Goal: Task Accomplishment & Management: Manage account settings

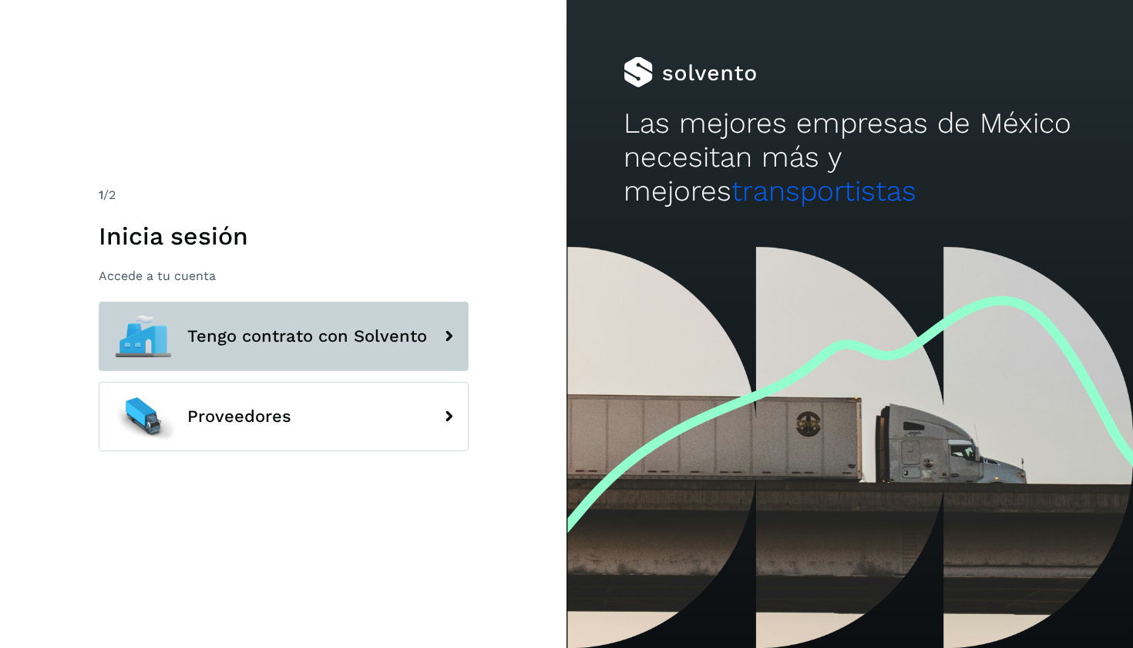
click at [292, 338] on span "Tengo contrato con Solvento" at bounding box center [307, 336] width 240 height 19
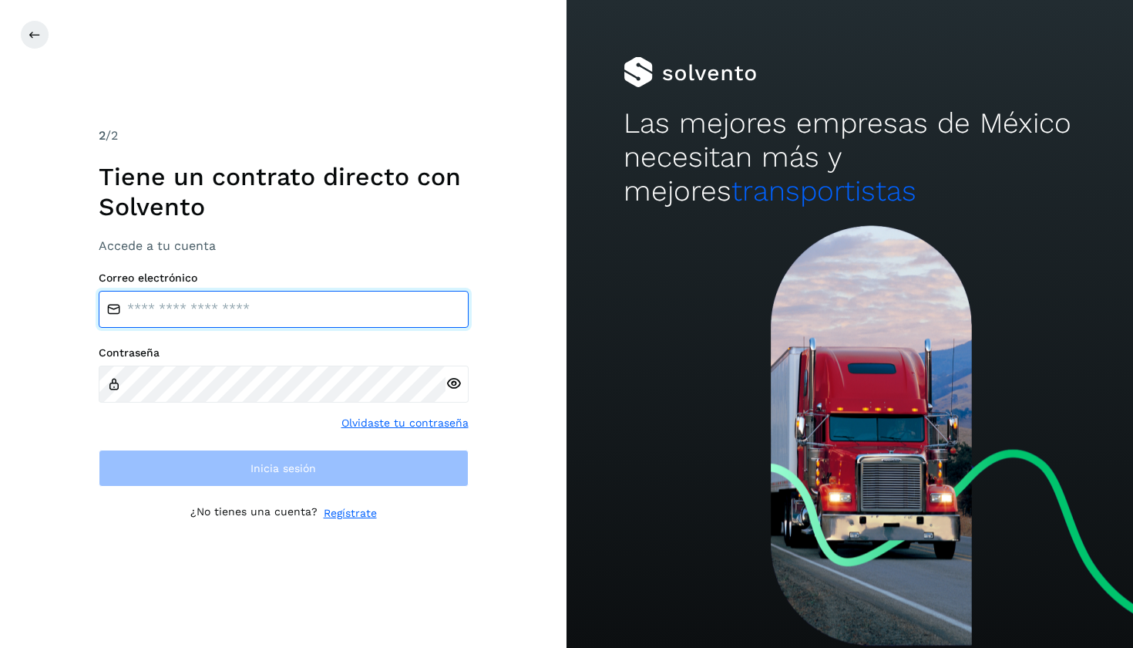
type input "**********"
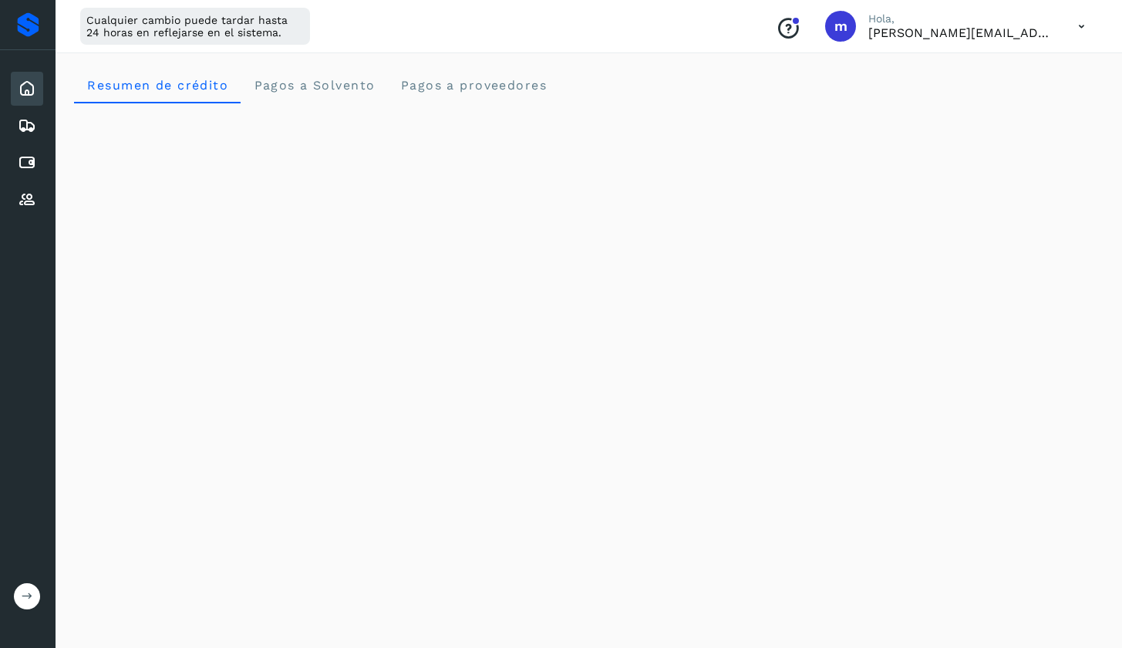
click at [22, 605] on button at bounding box center [27, 596] width 26 height 26
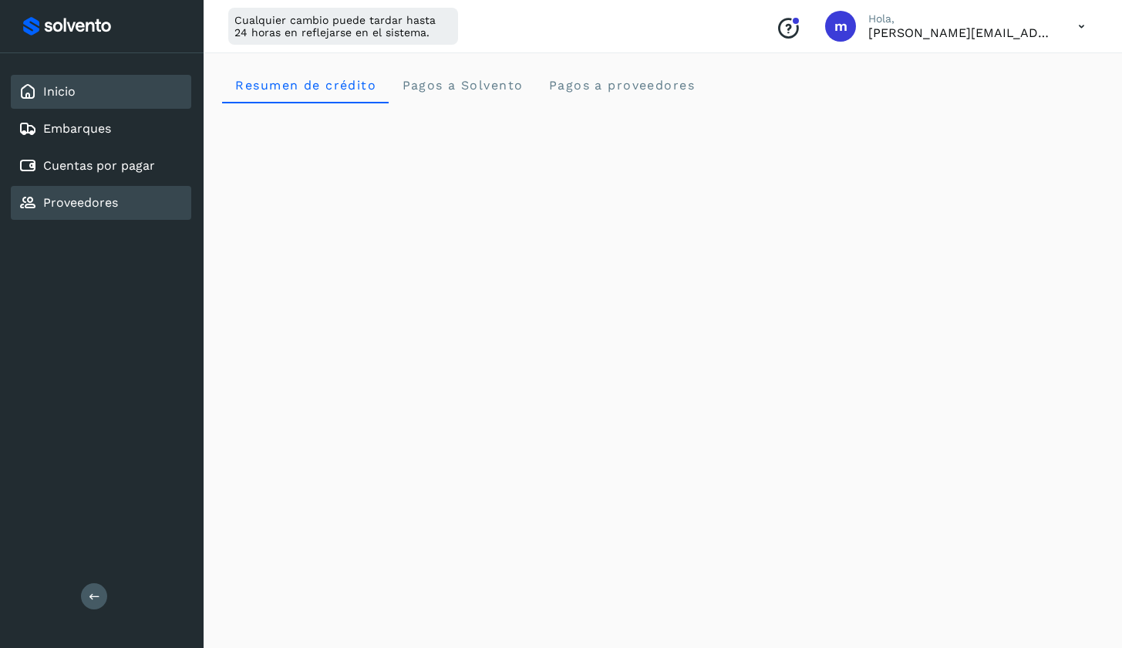
click at [131, 195] on div "Proveedores" at bounding box center [101, 203] width 180 height 34
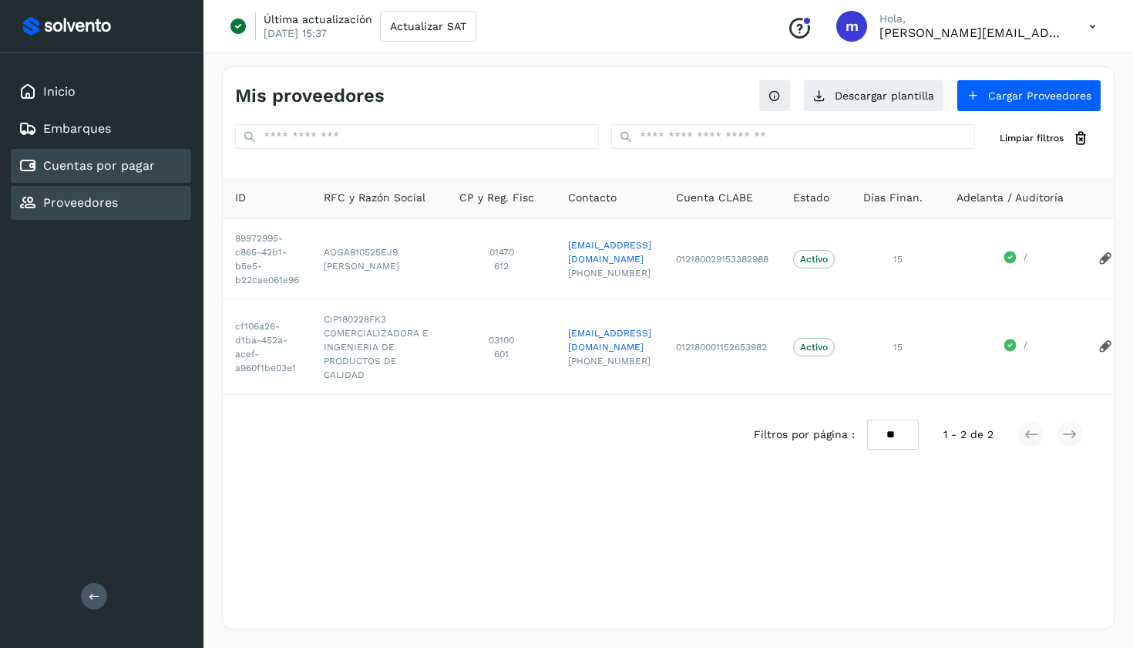
click at [125, 168] on link "Cuentas por pagar" at bounding box center [99, 165] width 112 height 15
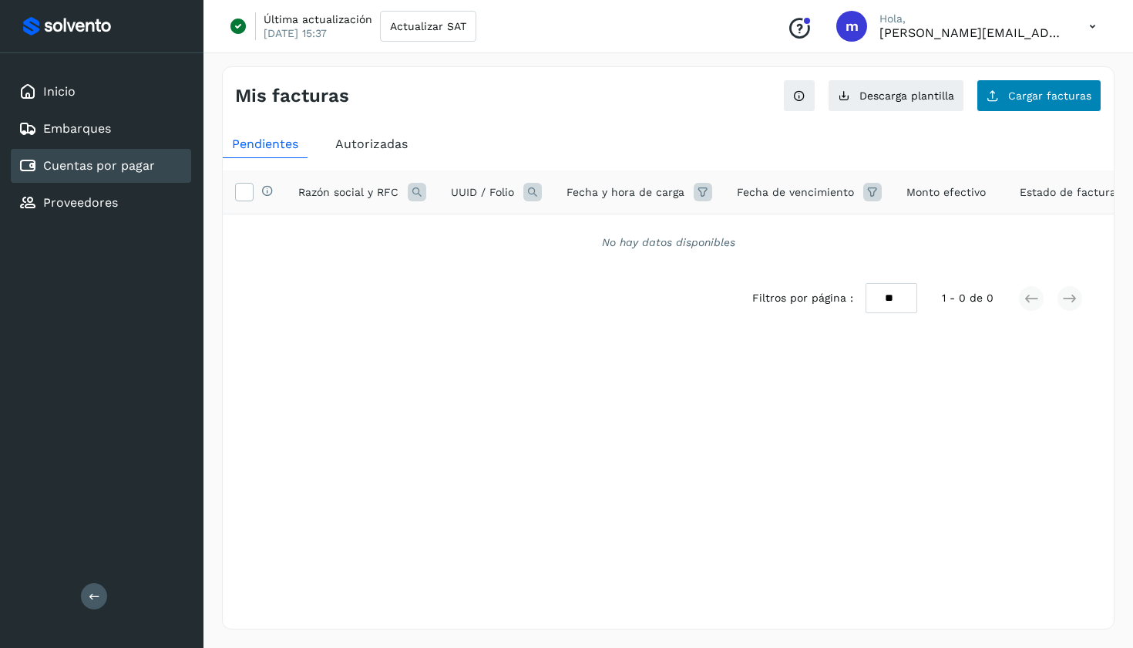
click at [1015, 94] on span "Cargar facturas" at bounding box center [1049, 95] width 83 height 11
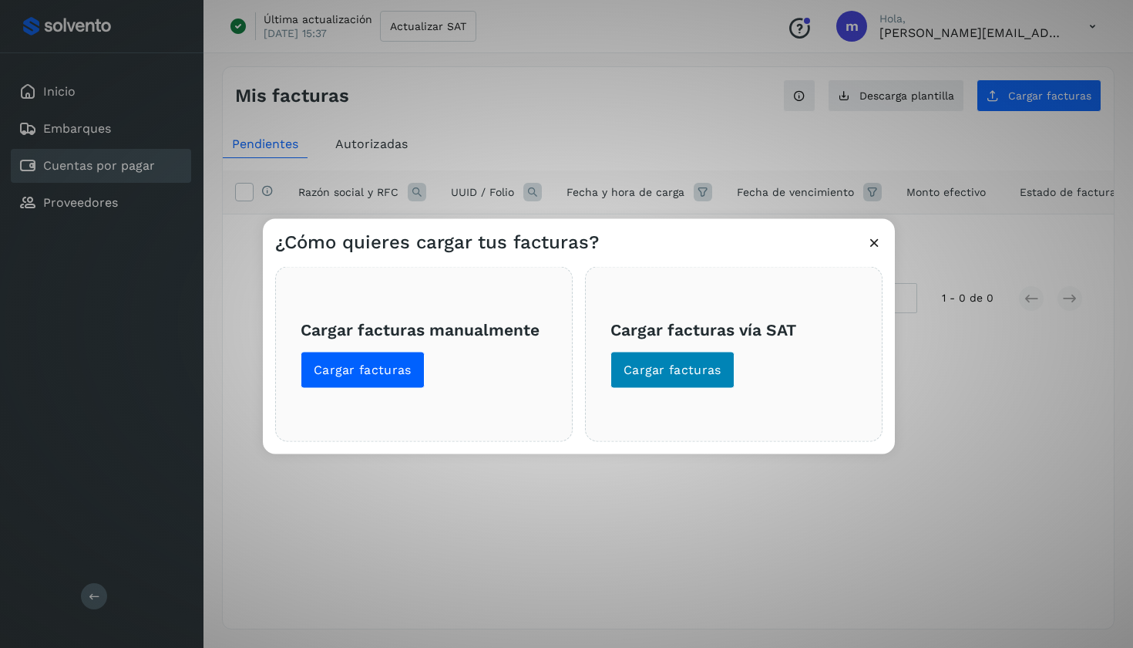
click at [693, 368] on span "Cargar facturas" at bounding box center [673, 370] width 98 height 17
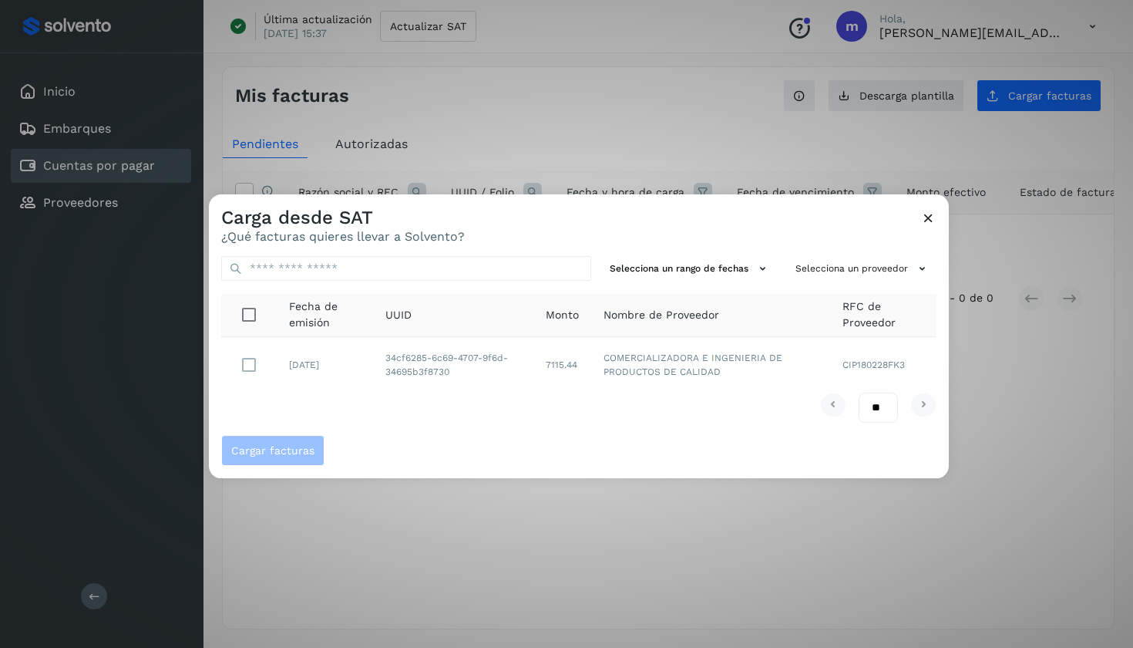
click at [937, 217] on div "Carga desde SAT ¿Qué facturas quieres llevar a Solvento?" at bounding box center [579, 218] width 740 height 49
click at [933, 217] on icon at bounding box center [928, 218] width 16 height 16
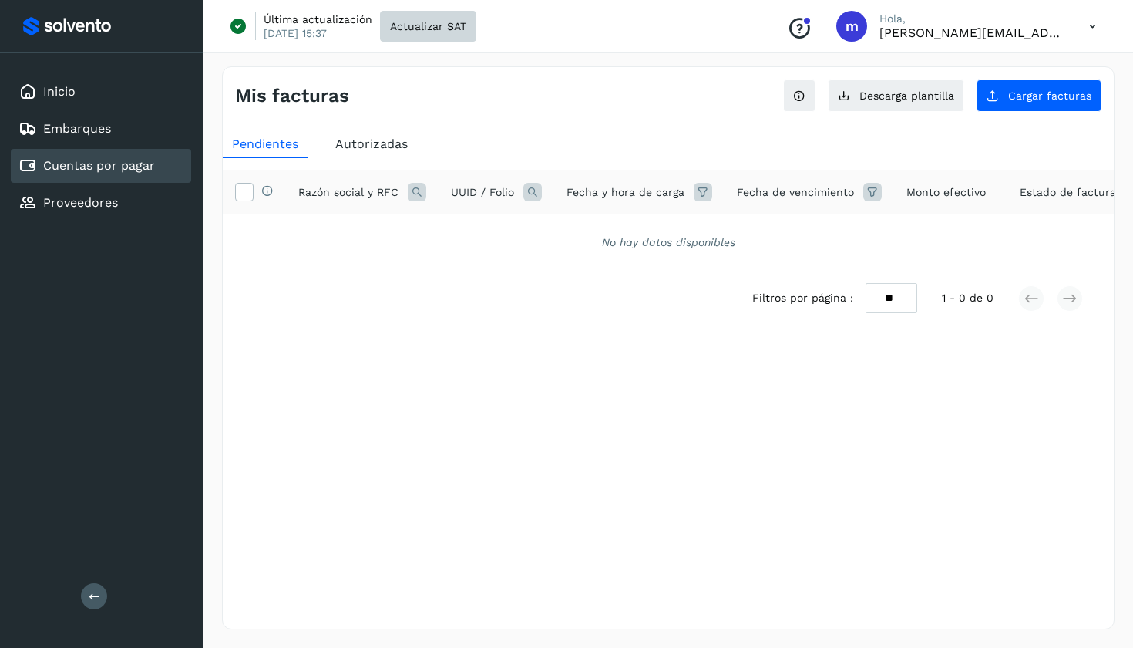
click at [414, 18] on button "Actualizar SAT" at bounding box center [428, 26] width 96 height 31
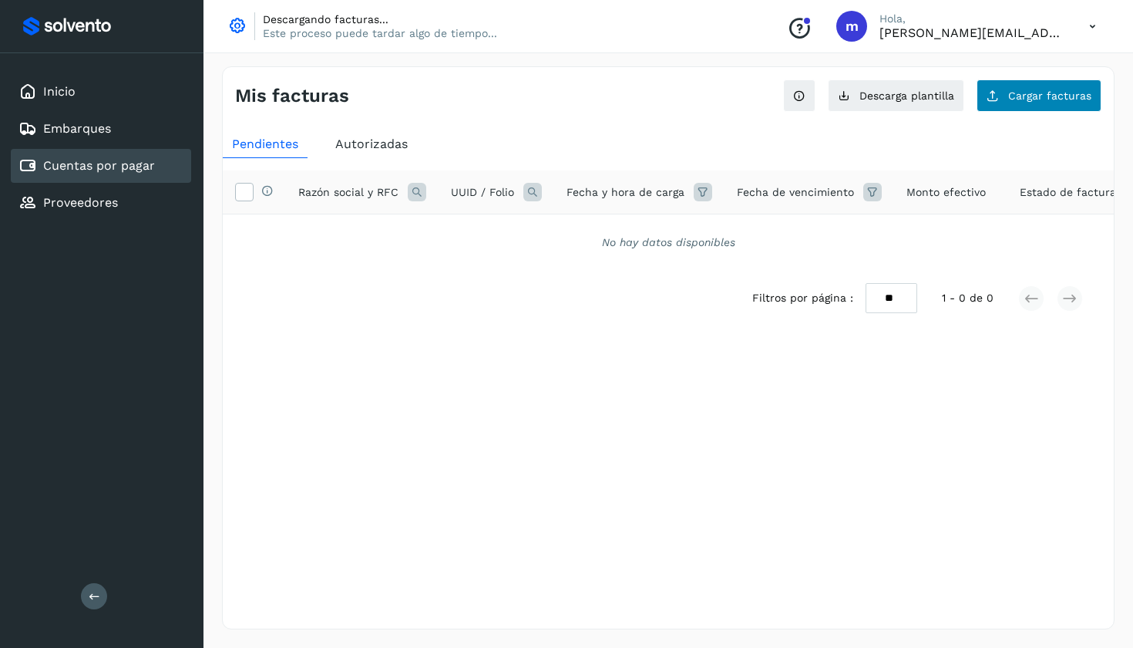
click at [1038, 87] on button "Cargar facturas" at bounding box center [1039, 95] width 125 height 32
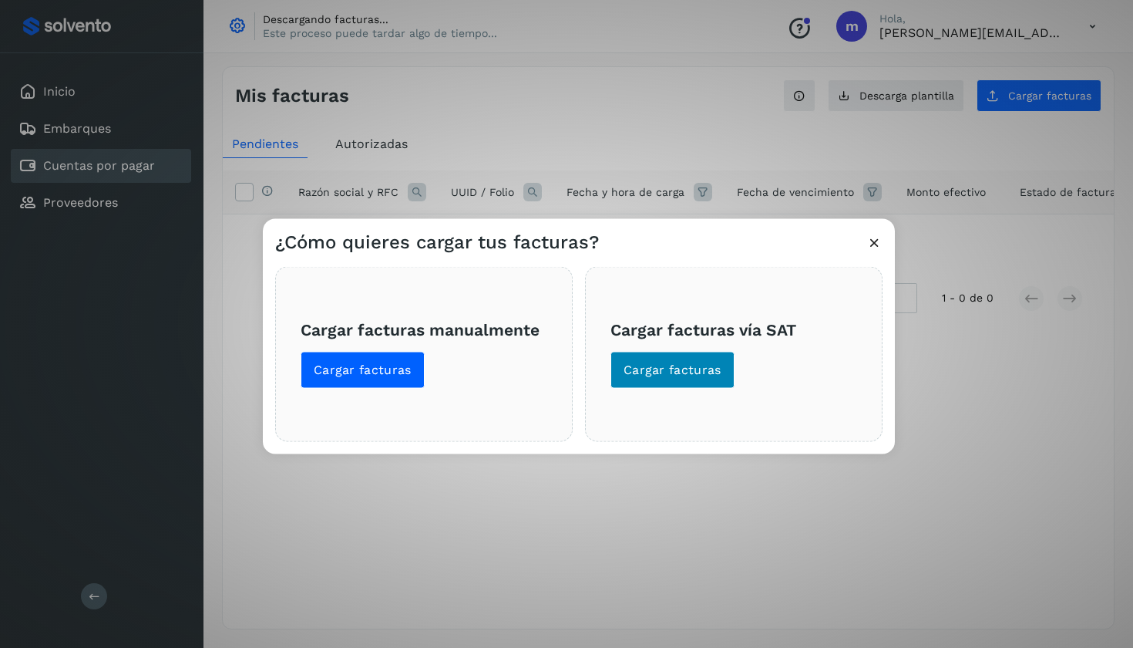
click at [698, 372] on span "Cargar facturas" at bounding box center [673, 370] width 98 height 17
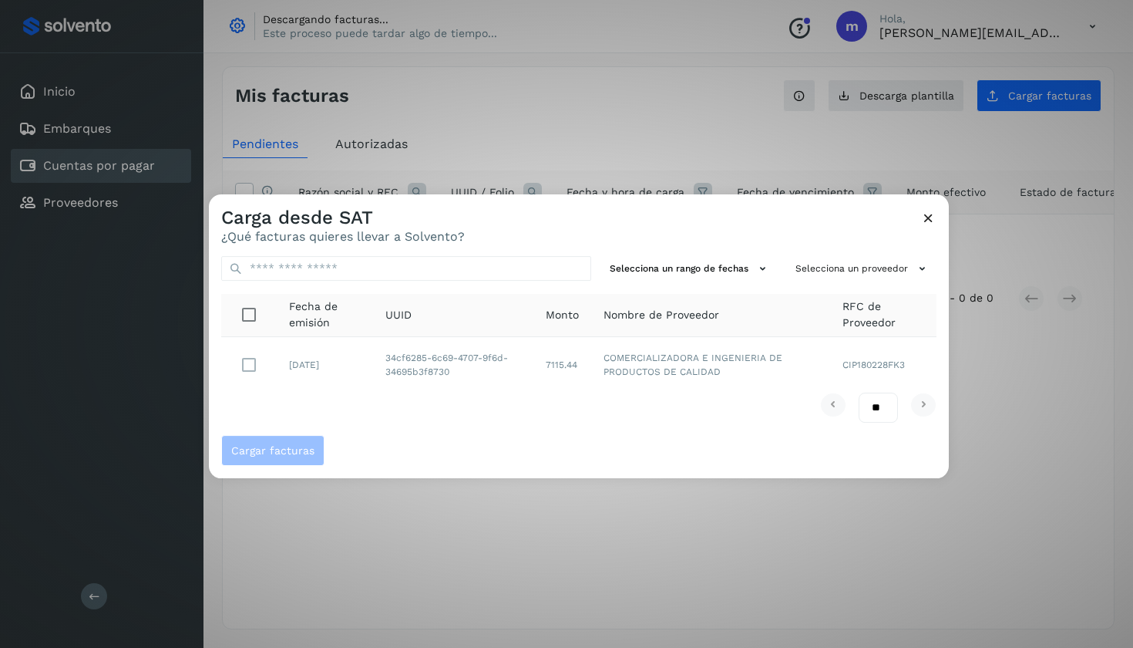
click at [924, 219] on icon at bounding box center [928, 218] width 16 height 16
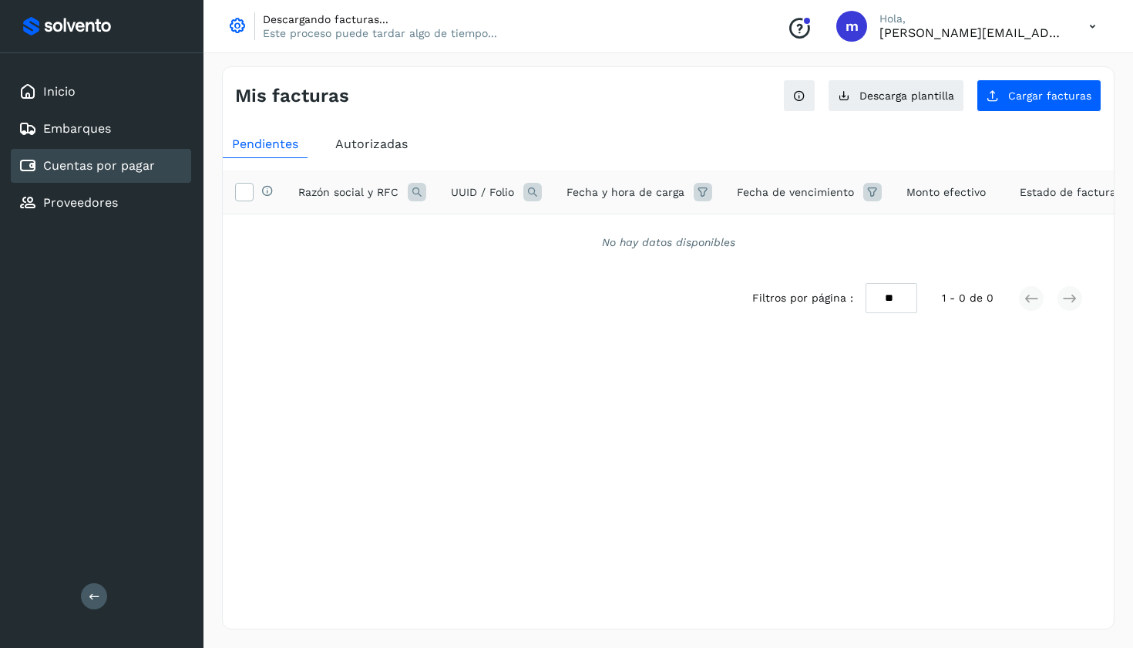
click at [369, 150] on span "Autorizadas" at bounding box center [371, 143] width 72 height 15
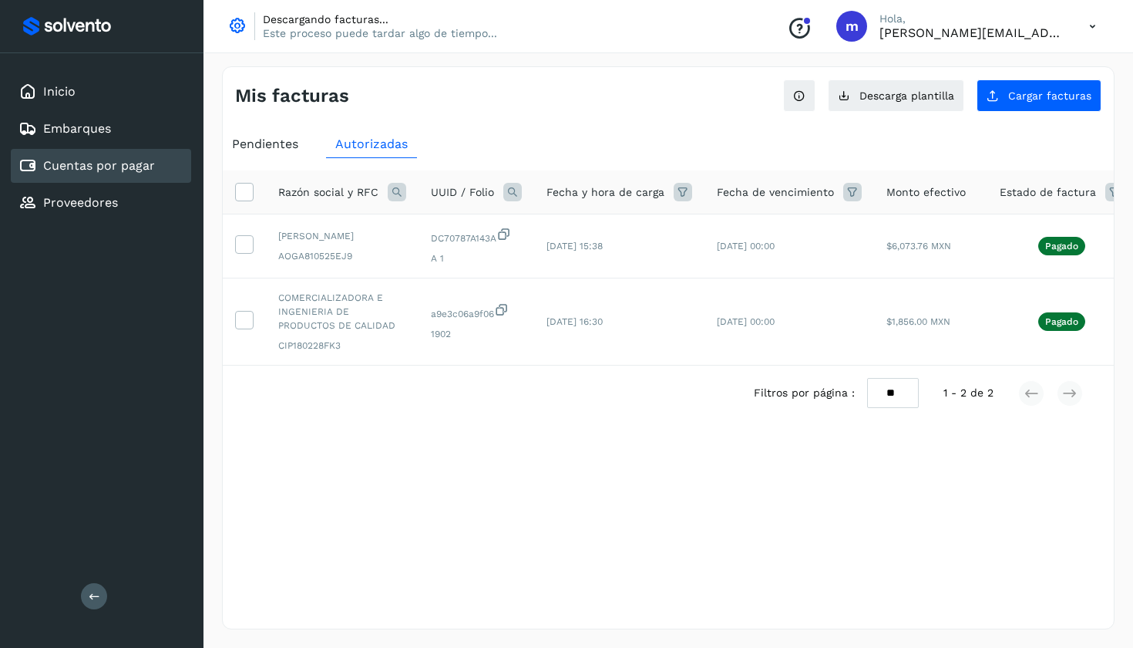
click at [267, 147] on span "Pendientes" at bounding box center [265, 143] width 66 height 15
